Goal: Information Seeking & Learning: Learn about a topic

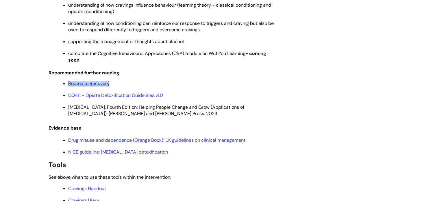
scroll to position [1182, 0]
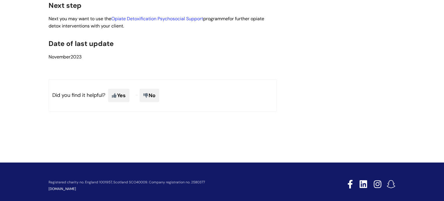
scroll to position [1460, 0]
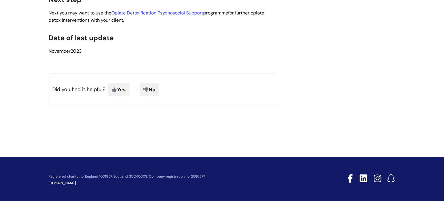
drag, startPoint x: 417, startPoint y: 44, endPoint x: 425, endPoint y: 38, distance: 10.4
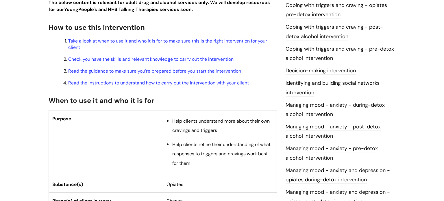
scroll to position [61, 0]
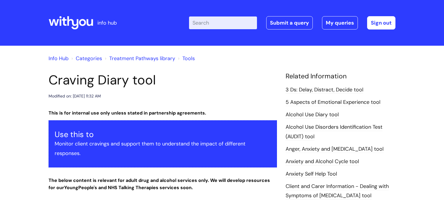
click at [384, 110] on li "Alcohol Use Diary tool" at bounding box center [341, 114] width 110 height 9
click at [345, 116] on li "Alcohol Use Diary tool" at bounding box center [341, 114] width 110 height 9
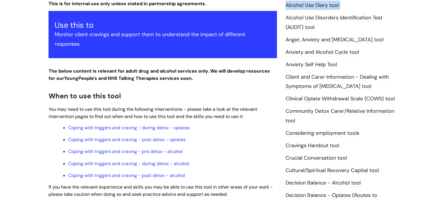
scroll to position [105, 0]
